Goal: Task Accomplishment & Management: Use online tool/utility

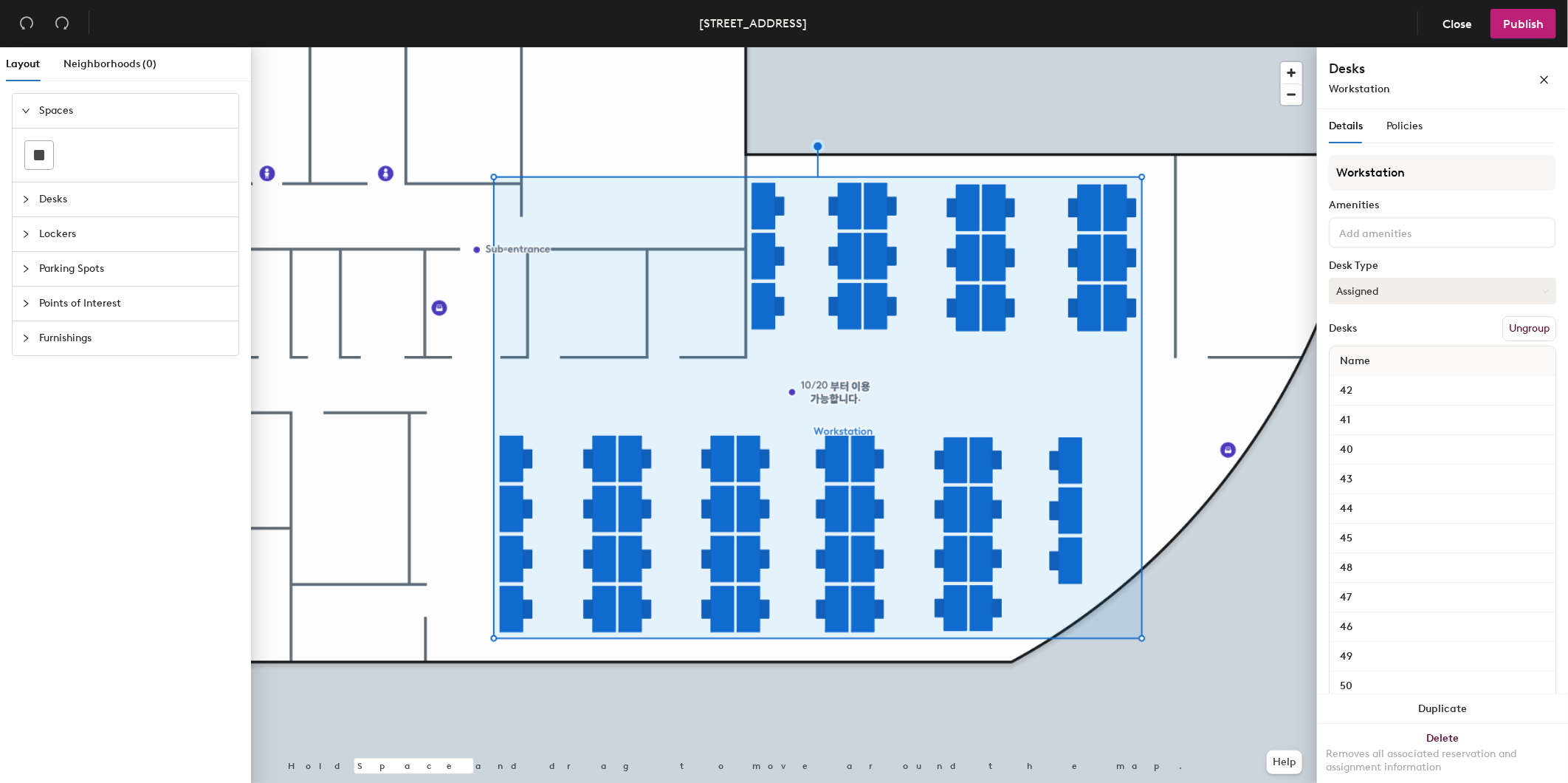
click at [1440, 293] on button "Assigned" at bounding box center [1442, 292] width 228 height 27
click at [1352, 356] on div "Hot" at bounding box center [1403, 359] width 148 height 22
click at [1414, 119] on div "Policies" at bounding box center [1404, 126] width 36 height 16
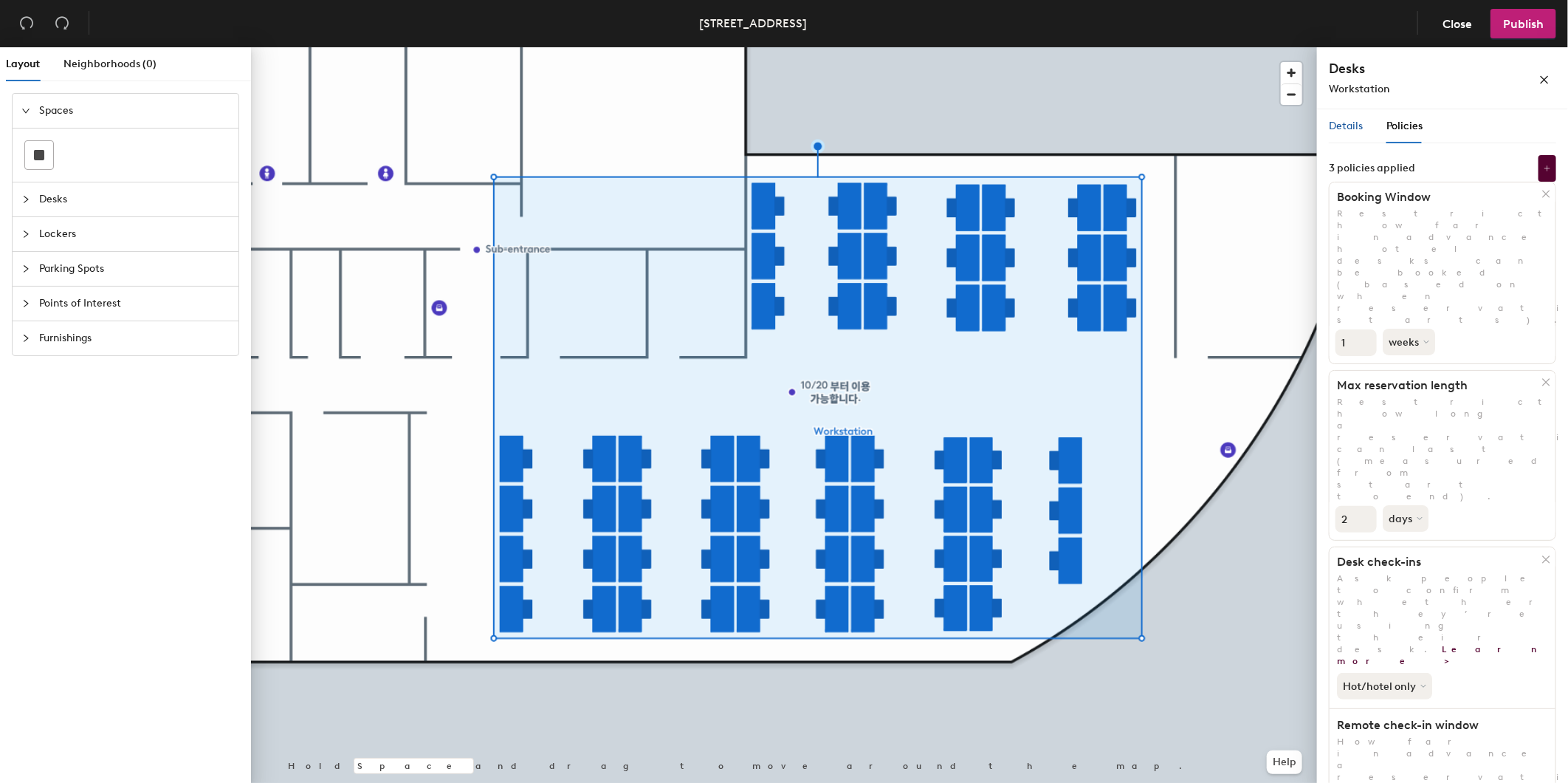
click at [1345, 126] on span "Details" at bounding box center [1346, 126] width 34 height 13
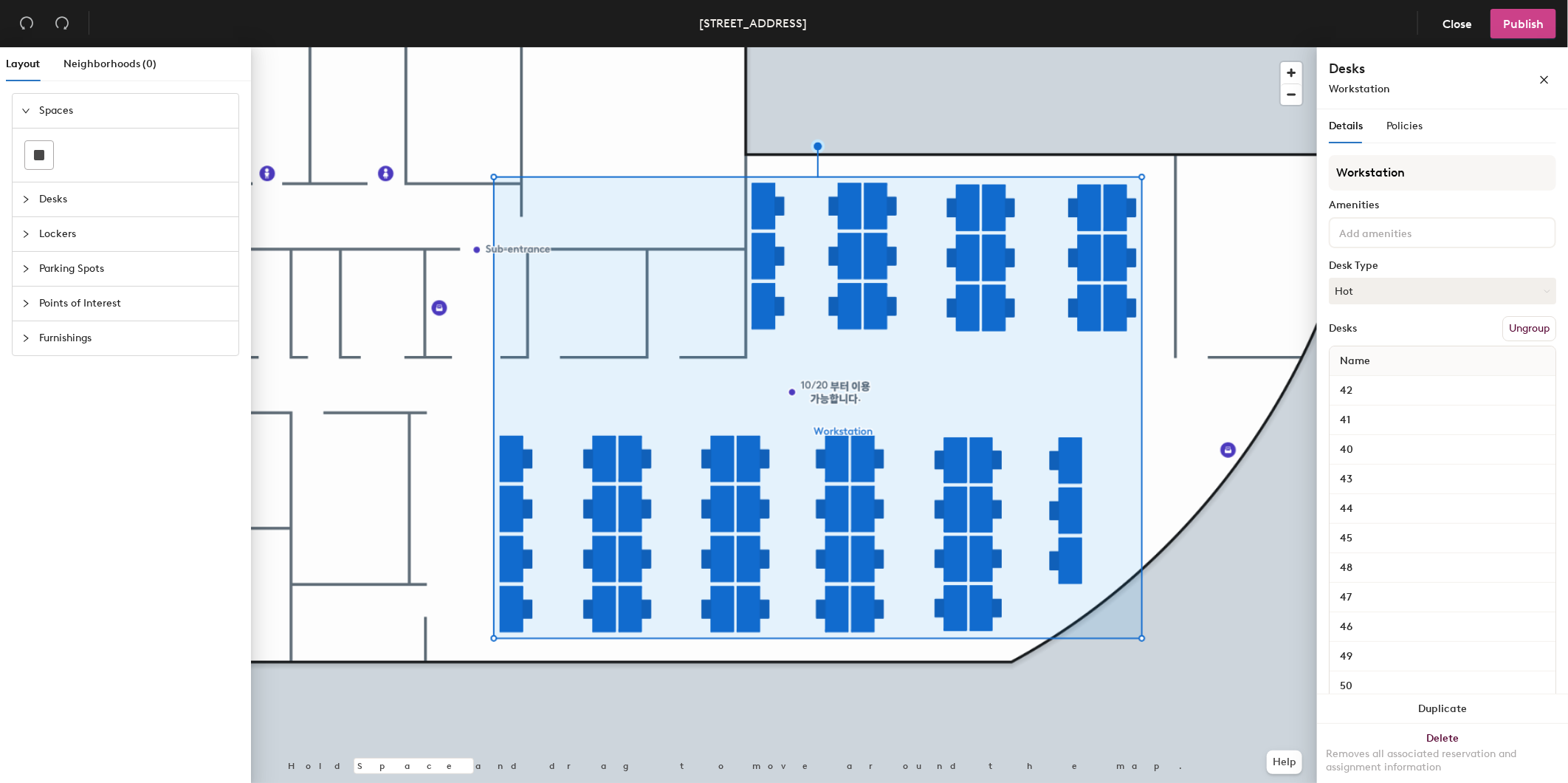
click at [1508, 27] on span "Publish" at bounding box center [1523, 24] width 40 height 14
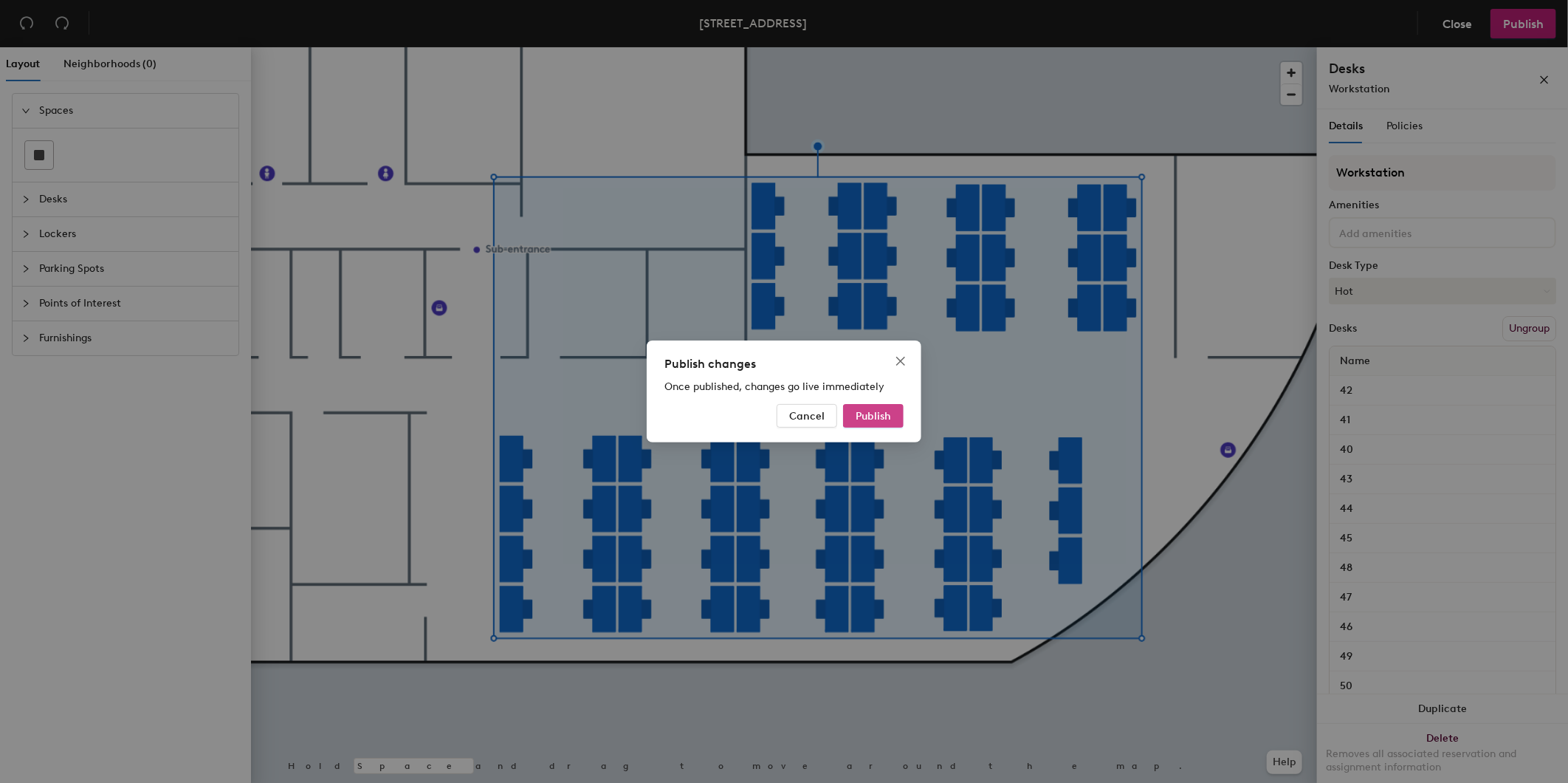
click at [862, 410] on span "Publish" at bounding box center [873, 416] width 35 height 13
